Goal: Navigation & Orientation: Find specific page/section

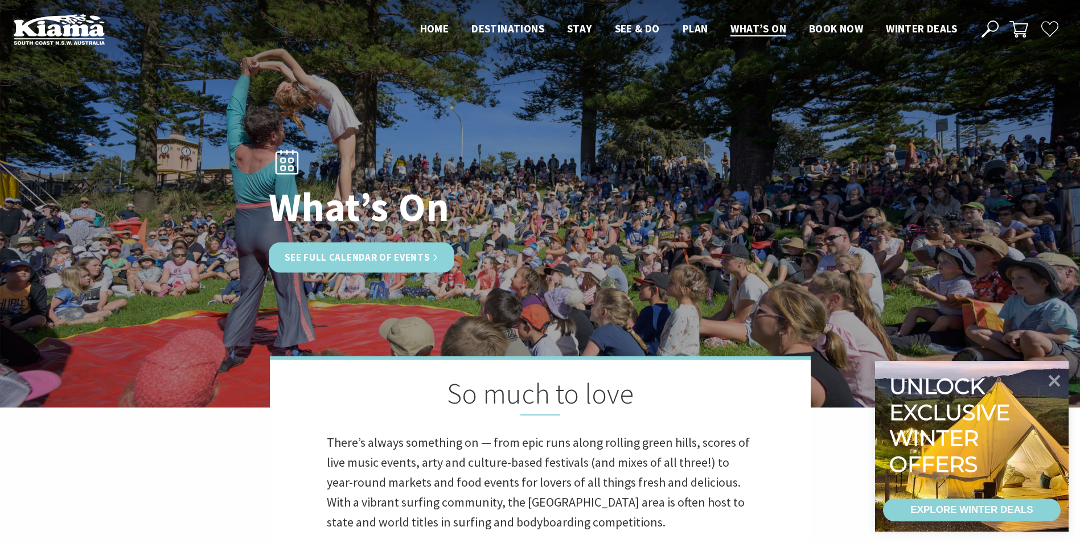
click at [360, 256] on link "See Full Calendar of Events" at bounding box center [362, 258] width 186 height 30
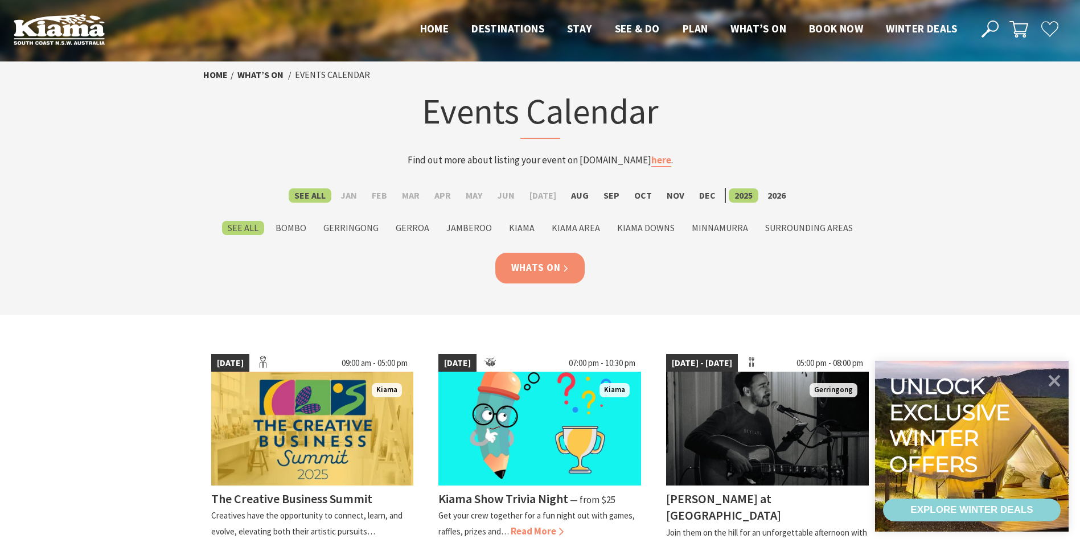
click at [535, 272] on link "Whats On" at bounding box center [540, 268] width 90 height 30
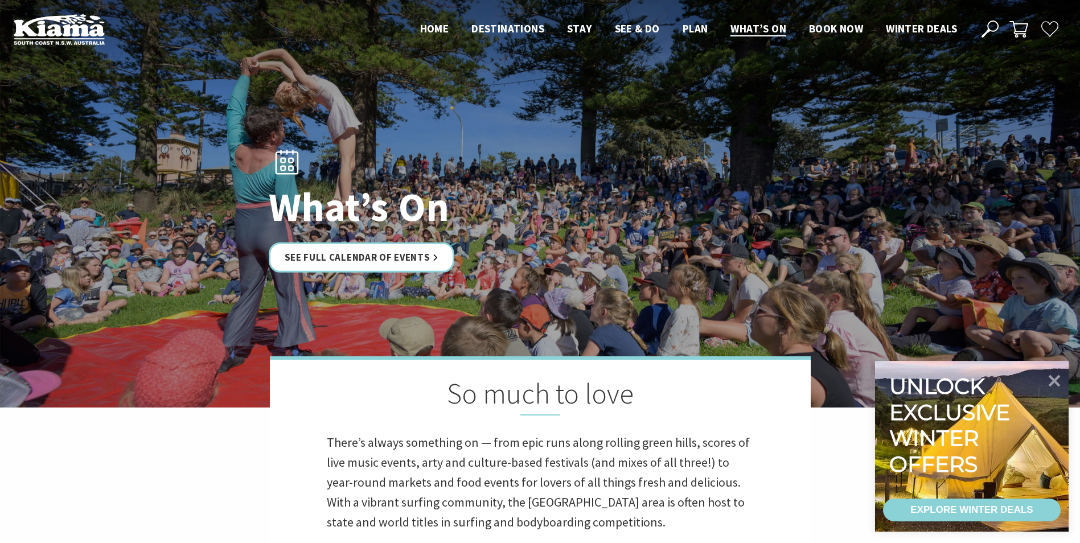
click at [943, 515] on div "EXPLORE WINTER DEALS" at bounding box center [971, 510] width 122 height 23
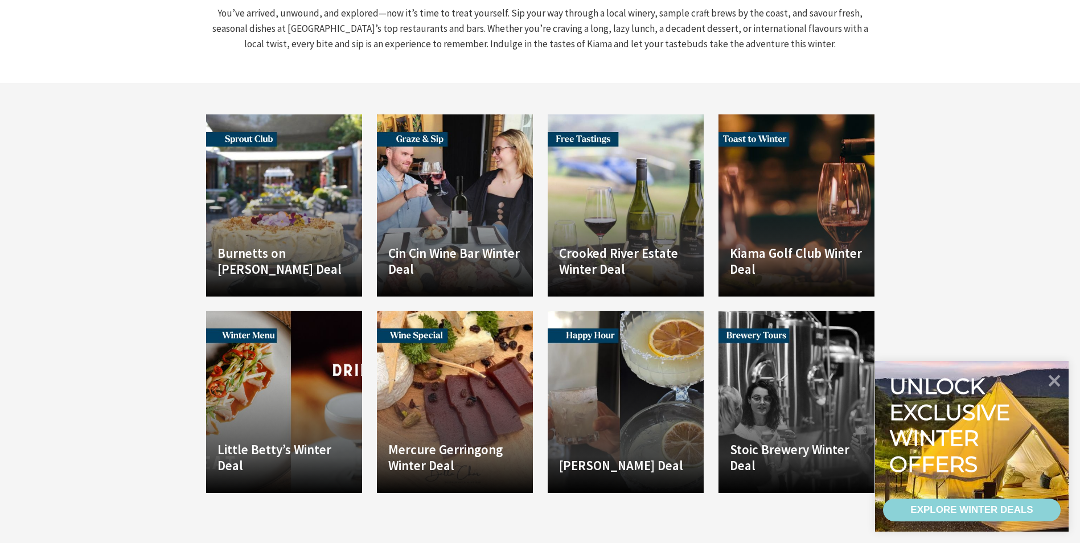
scroll to position [1390, 0]
